Goal: Find specific page/section: Find specific page/section

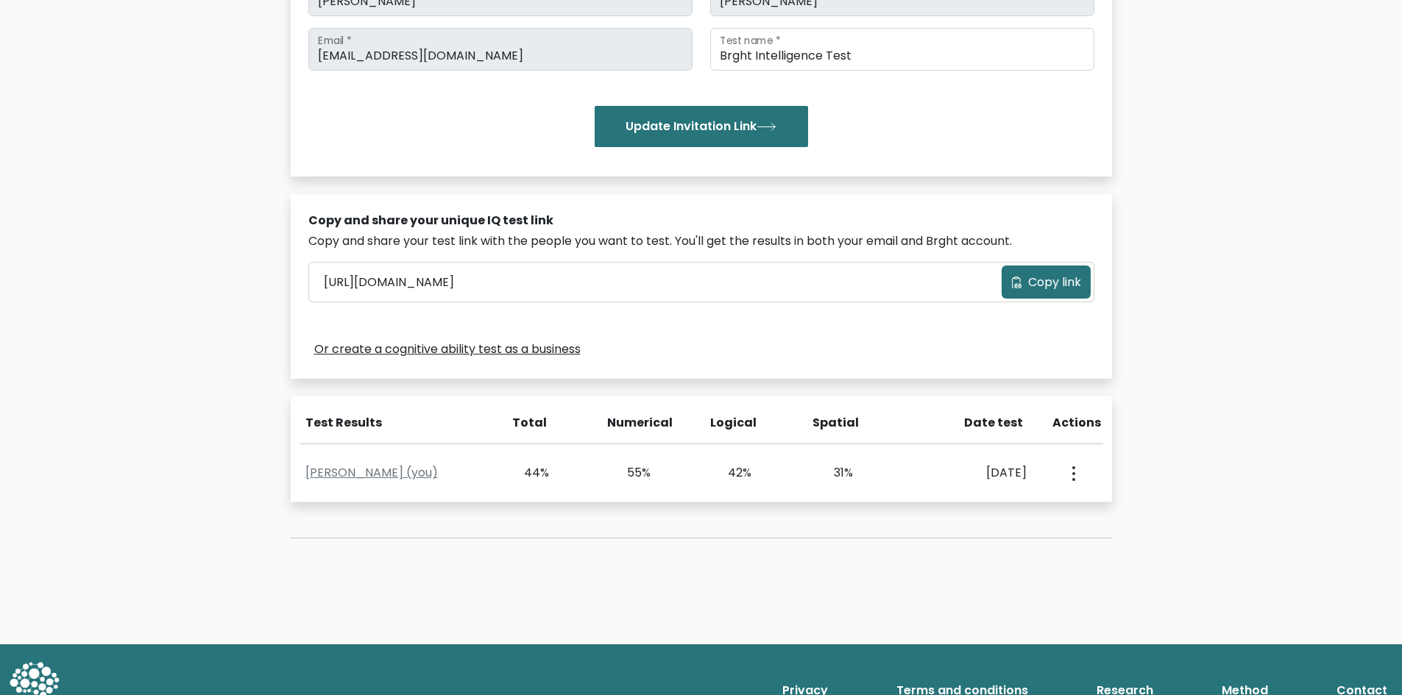
scroll to position [272, 0]
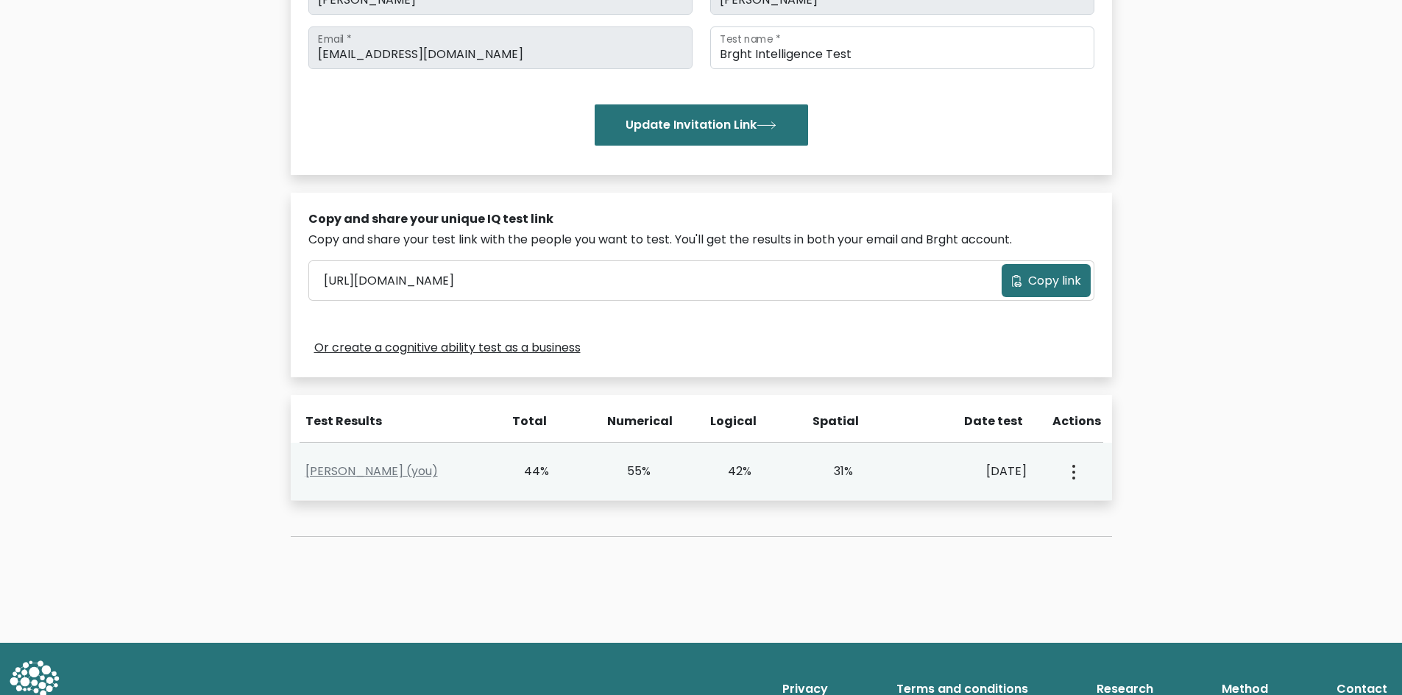
click at [1081, 478] on div "View Profile" at bounding box center [1072, 472] width 50 height 46
click at [1070, 474] on button "button" at bounding box center [1072, 472] width 12 height 46
click at [1097, 518] on link "View Profile" at bounding box center [1125, 514] width 116 height 24
